Goal: Navigation & Orientation: Find specific page/section

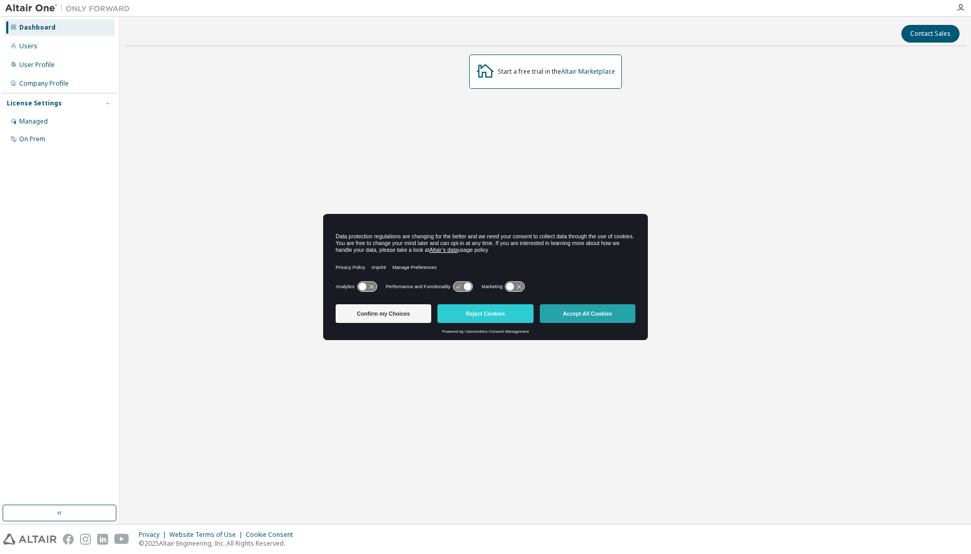
click at [609, 314] on button "Accept All Cookies" at bounding box center [588, 313] width 96 height 19
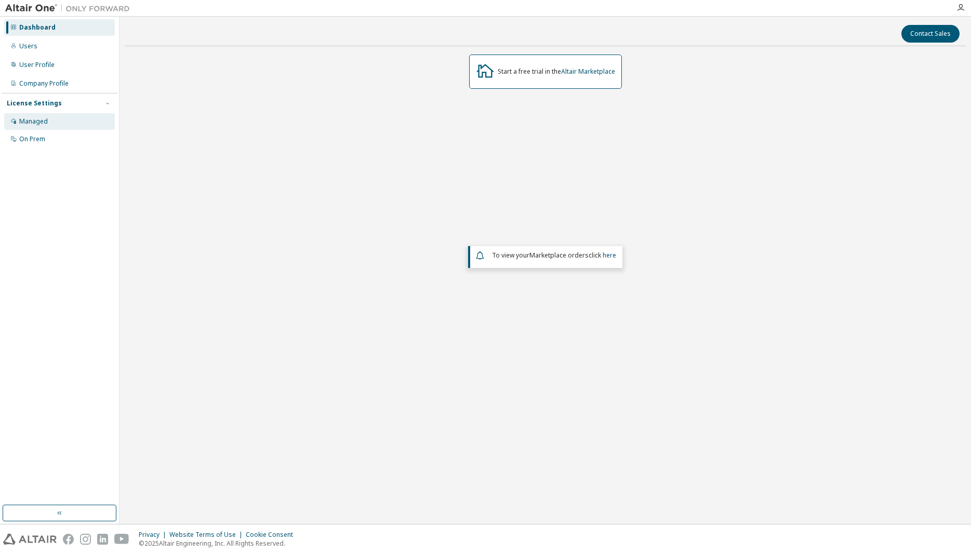
click at [35, 121] on div "Managed" at bounding box center [33, 121] width 29 height 8
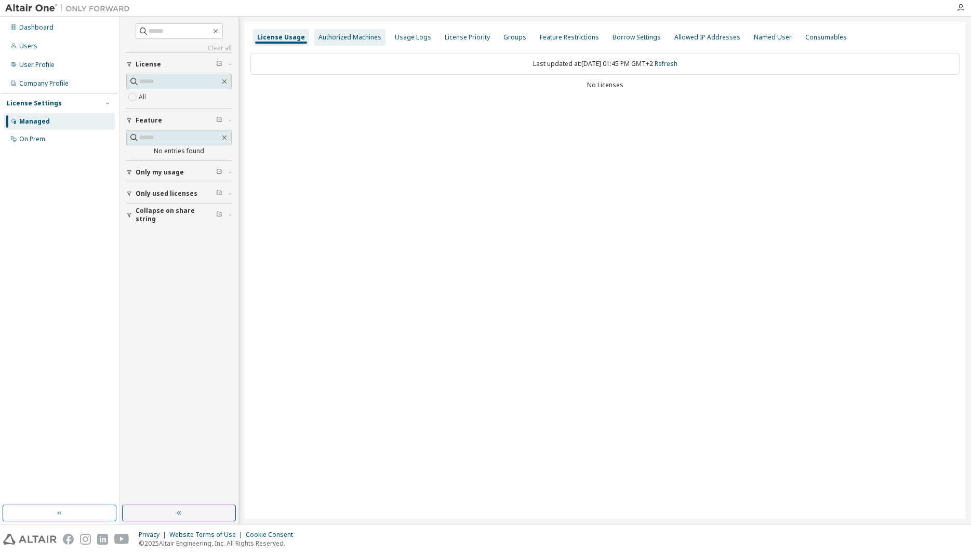
click at [356, 37] on div "Authorized Machines" at bounding box center [349, 37] width 63 height 8
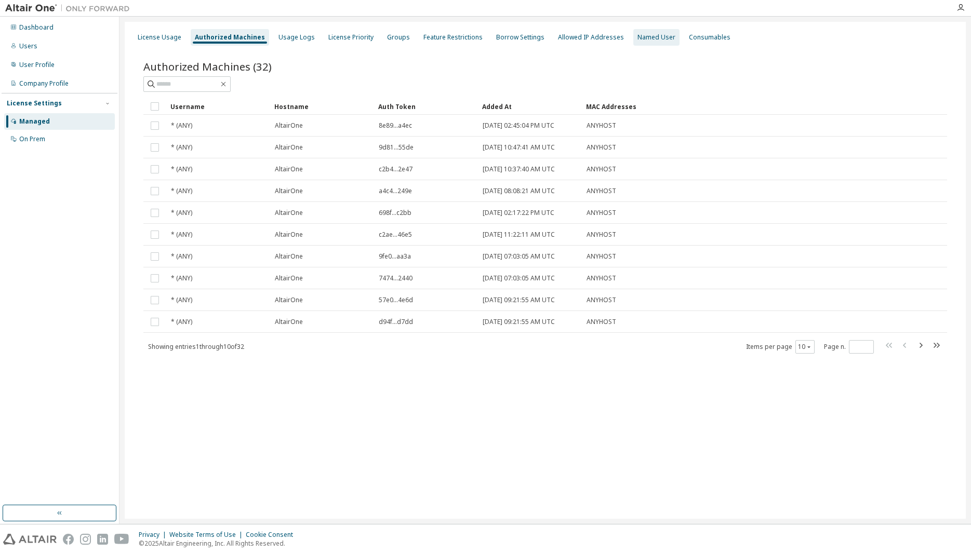
click at [641, 44] on div "Named User" at bounding box center [656, 37] width 46 height 17
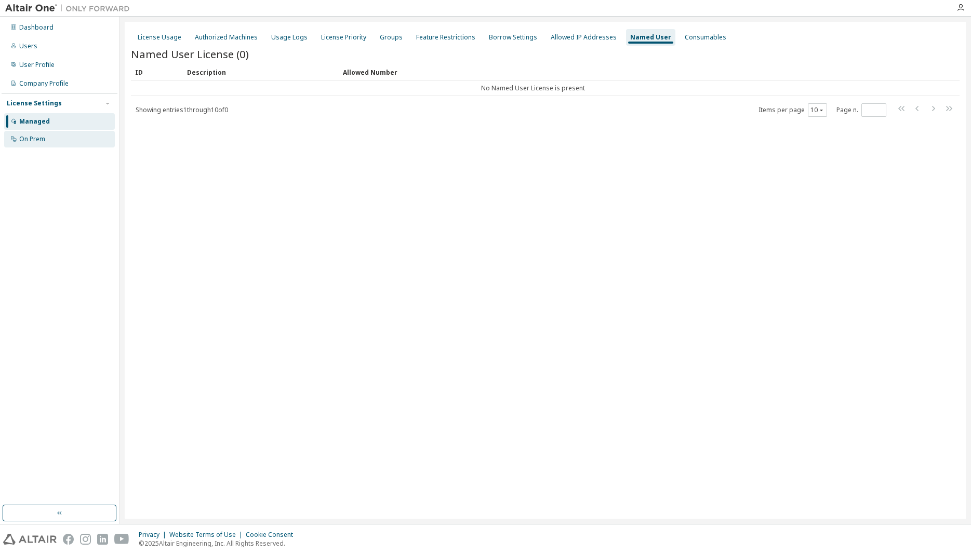
click at [28, 138] on div "On Prem" at bounding box center [32, 139] width 26 height 8
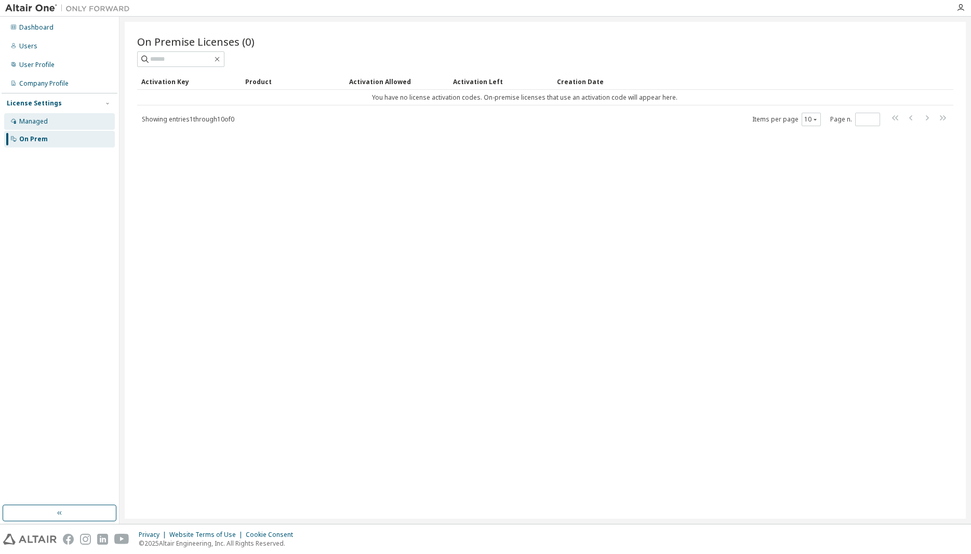
click at [28, 125] on div "Managed" at bounding box center [33, 121] width 29 height 8
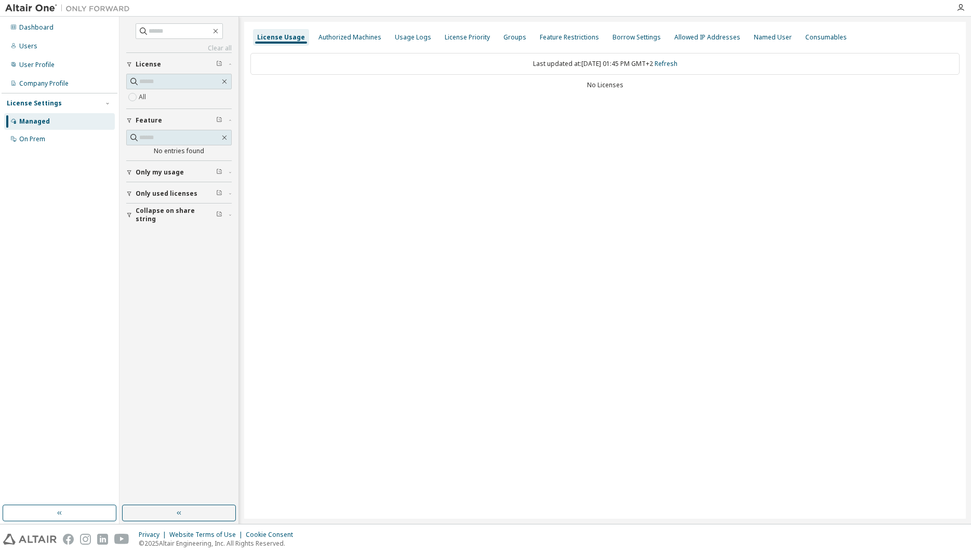
click at [150, 193] on span "Only used licenses" at bounding box center [167, 194] width 62 height 8
click at [159, 176] on span "Only my usage" at bounding box center [160, 172] width 48 height 8
